Goal: Complete application form

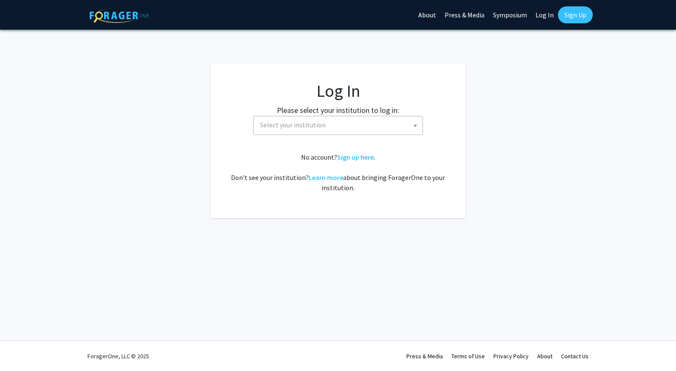
select select
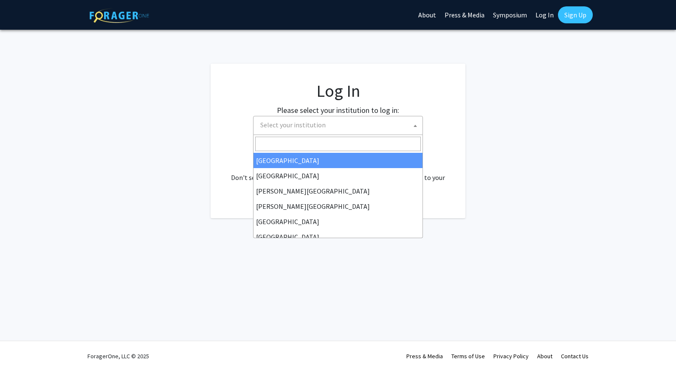
click at [319, 121] on span "Select your institution" at bounding box center [292, 125] width 65 height 8
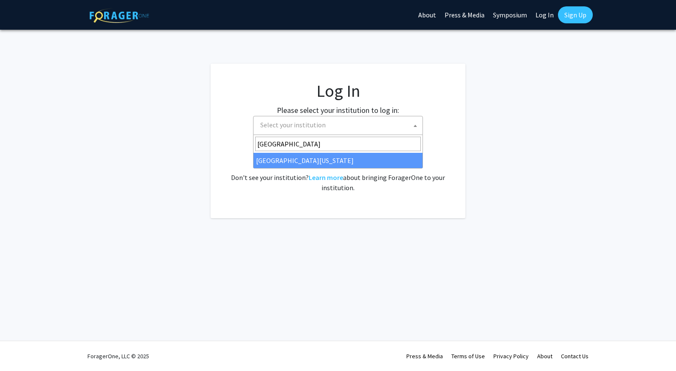
type input "university of kent"
select select "13"
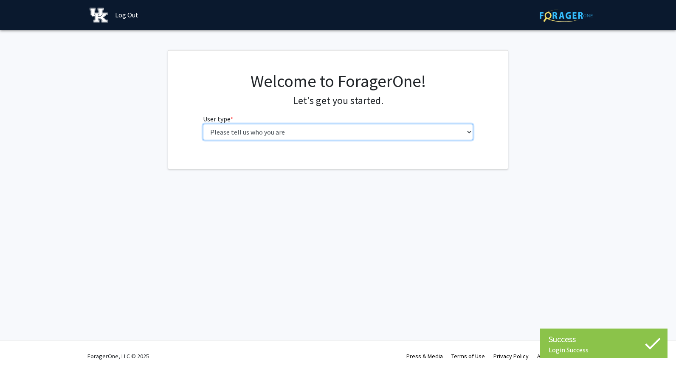
click at [330, 134] on select "Please tell us who you are Undergraduate Student Master's Student Doctoral Cand…" at bounding box center [338, 132] width 270 height 16
select select "1: undergrad"
click at [203, 124] on select "Please tell us who you are Undergraduate Student Master's Student Doctoral Cand…" at bounding box center [338, 132] width 270 height 16
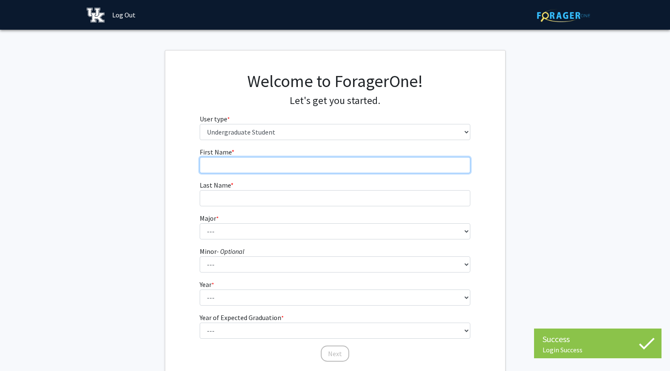
click at [251, 169] on input "First Name * required" at bounding box center [335, 165] width 270 height 16
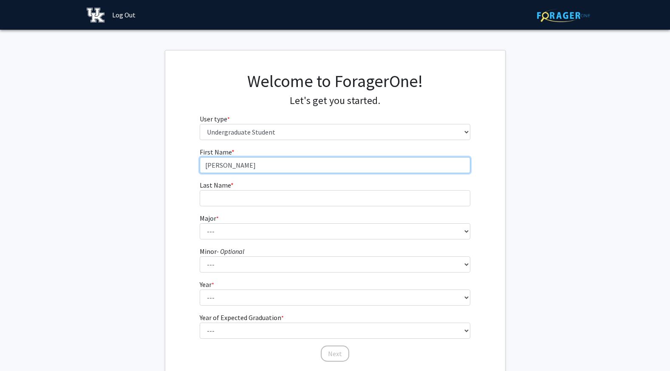
type input "[PERSON_NAME]"
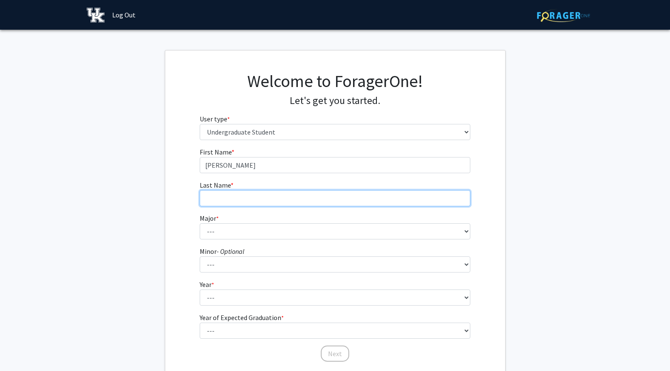
click at [204, 200] on input "Last Name * required" at bounding box center [335, 198] width 270 height 16
type input "King"
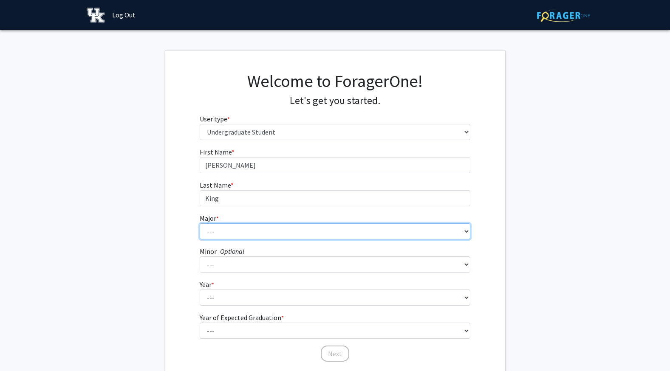
click at [367, 237] on select "--- Accounting Aerospace Engineering African American & Africana Studies Agricu…" at bounding box center [335, 231] width 270 height 16
select select "85: 922"
click at [200, 223] on select "--- Accounting Aerospace Engineering African American & Africana Studies Agricu…" at bounding box center [335, 231] width 270 height 16
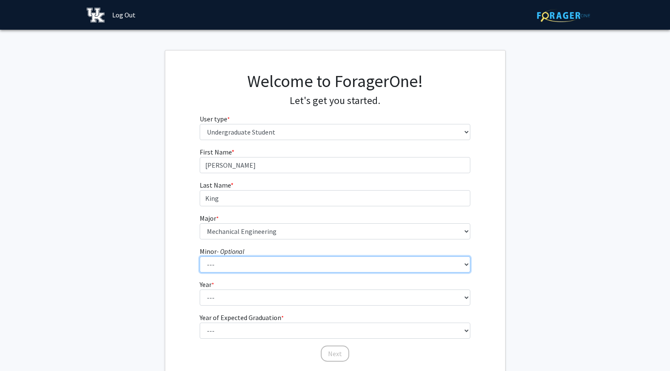
click at [226, 262] on select "--- African American & Africana Studies Agricultural Economics American Studies…" at bounding box center [335, 264] width 270 height 16
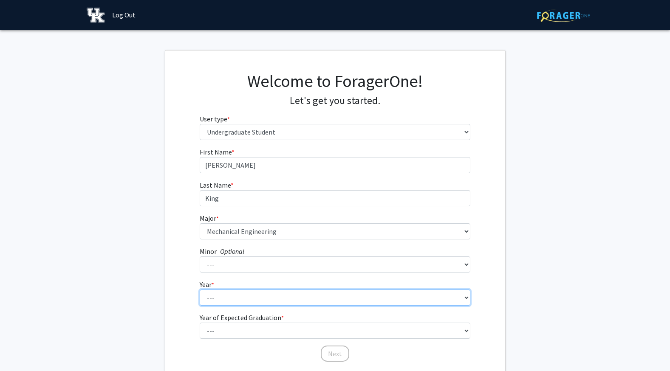
click at [224, 296] on select "--- First-year Sophomore Junior Senior Postbaccalaureate Certificate" at bounding box center [335, 298] width 270 height 16
select select "1: first-year"
click at [200, 290] on select "--- First-year Sophomore Junior Senior Postbaccalaureate Certificate" at bounding box center [335, 298] width 270 height 16
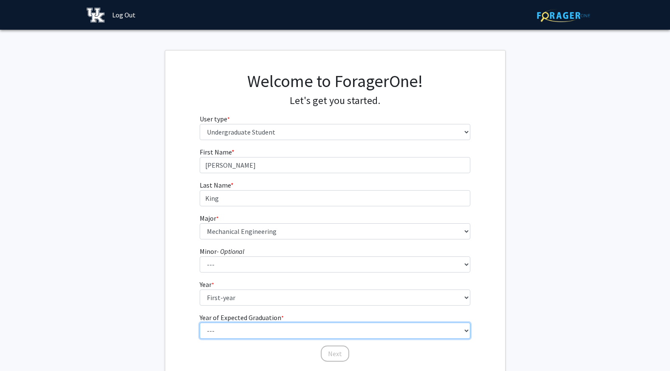
click at [226, 331] on select "--- 2025 2026 2027 2028 2029 2030 2031 2032 2033 2034" at bounding box center [335, 331] width 270 height 16
select select "5: 2029"
click at [200, 323] on select "--- 2025 2026 2027 2028 2029 2030 2031 2032 2033 2034" at bounding box center [335, 331] width 270 height 16
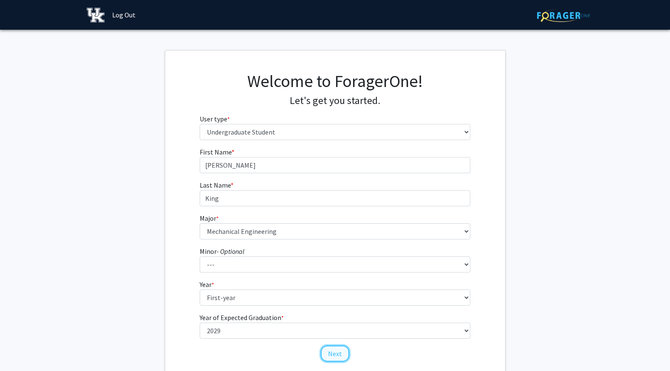
click at [338, 352] on button "Next" at bounding box center [335, 354] width 28 height 16
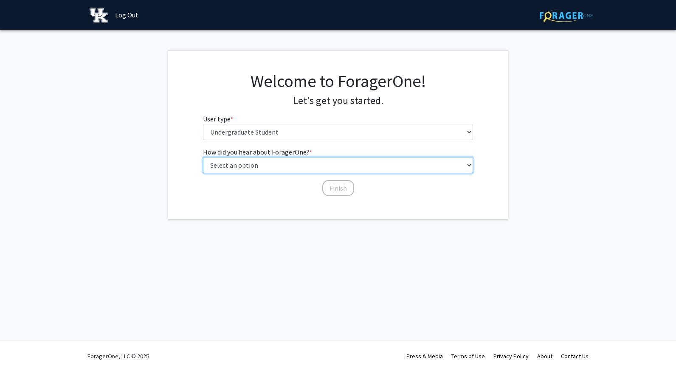
click at [262, 169] on select "Select an option Peer/student recommendation Faculty/staff recommendation Unive…" at bounding box center [338, 165] width 270 height 16
select select "4: university_email"
click at [203, 157] on select "Select an option Peer/student recommendation Faculty/staff recommendation Unive…" at bounding box center [338, 165] width 270 height 16
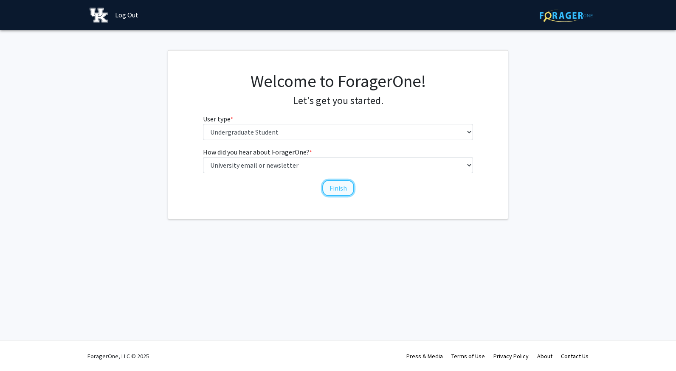
click at [347, 188] on button "Finish" at bounding box center [338, 188] width 32 height 16
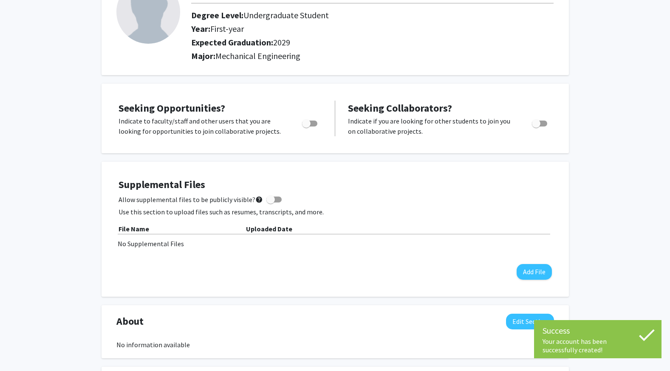
scroll to position [76, 0]
click at [308, 120] on span "Toggle" at bounding box center [306, 123] width 8 height 8
click at [306, 126] on input "Are you actively seeking opportunities?" at bounding box center [306, 126] width 0 height 0
checkbox input "true"
click at [542, 124] on span "Toggle" at bounding box center [539, 123] width 15 height 6
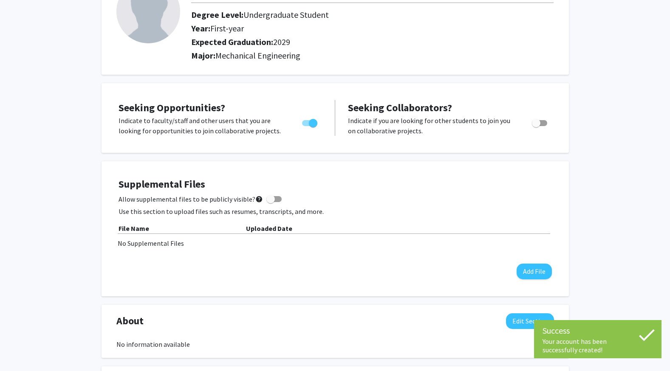
click at [536, 126] on input "Would you like to receive other student requests to work with you?" at bounding box center [535, 126] width 0 height 0
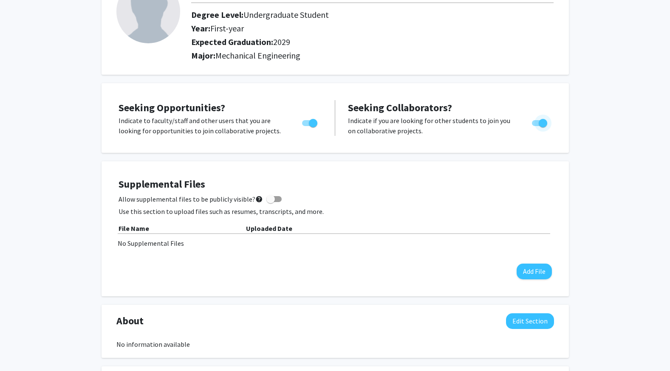
click at [542, 124] on span "Toggle" at bounding box center [542, 123] width 8 height 8
click at [536, 126] on input "Would you like to receive other student requests to work with you?" at bounding box center [535, 126] width 0 height 0
checkbox input "false"
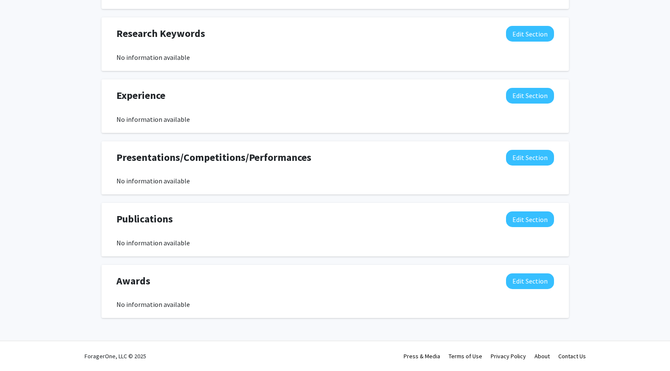
scroll to position [0, 0]
